Goal: Obtain resource: Download file/media

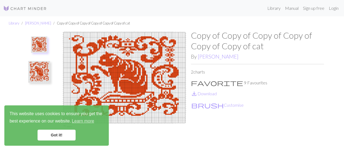
click at [59, 135] on link "Got it!" at bounding box center [57, 134] width 38 height 11
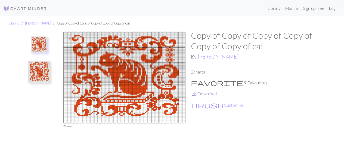
click at [197, 92] on span "save_alt" at bounding box center [194, 94] width 7 height 8
click at [47, 25] on li "[PERSON_NAME]" at bounding box center [35, 23] width 32 height 5
click at [274, 9] on link "Library" at bounding box center [274, 8] width 18 height 11
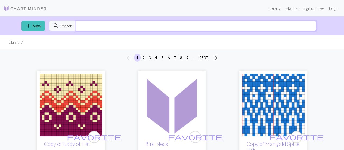
click at [147, 25] on input "text" at bounding box center [196, 26] width 241 height 10
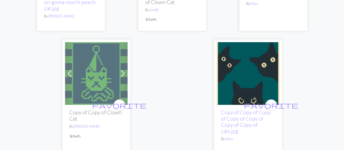
scroll to position [2068, 0]
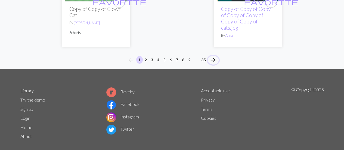
click at [213, 56] on span "arrow_forward" at bounding box center [213, 60] width 7 height 8
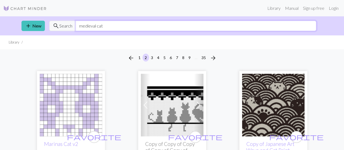
click at [108, 26] on input "medieval cat" at bounding box center [196, 26] width 241 height 10
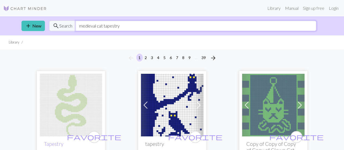
drag, startPoint x: 118, startPoint y: 27, endPoint x: 67, endPoint y: 26, distance: 51.6
click at [67, 26] on div "search Search medieval cat tapestry" at bounding box center [182, 26] width 267 height 10
type input "cats black and white"
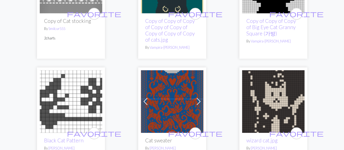
scroll to position [1727, 0]
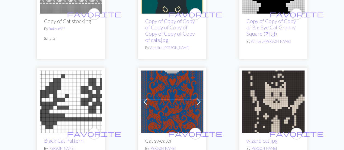
click at [158, 137] on h2 "Cat sweater" at bounding box center [172, 140] width 54 height 6
click at [175, 89] on img at bounding box center [172, 101] width 63 height 63
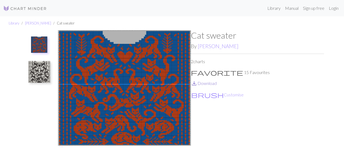
click at [207, 83] on link "save_alt Download" at bounding box center [204, 82] width 26 height 5
click at [45, 71] on img at bounding box center [39, 72] width 22 height 22
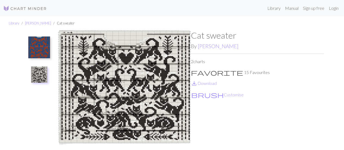
click at [40, 43] on img at bounding box center [39, 47] width 22 height 22
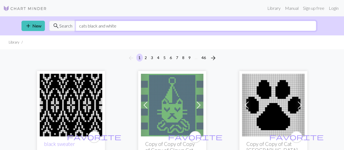
click at [139, 23] on input "cats black and white" at bounding box center [196, 26] width 241 height 10
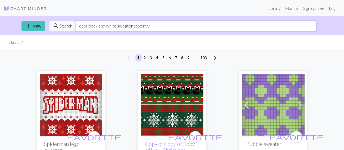
type input "cats black and white sweater tapestry"
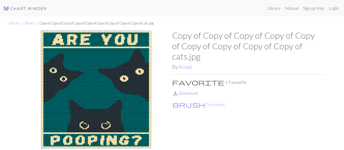
click at [189, 90] on link "save_alt Download" at bounding box center [185, 92] width 26 height 5
